Goal: Find specific page/section: Find specific page/section

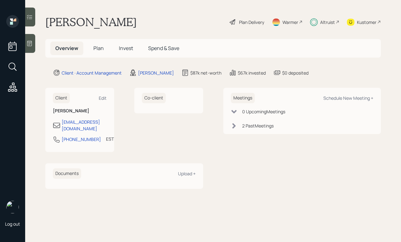
click at [329, 21] on div "Altruist" at bounding box center [327, 22] width 15 height 7
click at [318, 23] on div "Altruist" at bounding box center [324, 22] width 29 height 14
